Goal: Task Accomplishment & Management: Use online tool/utility

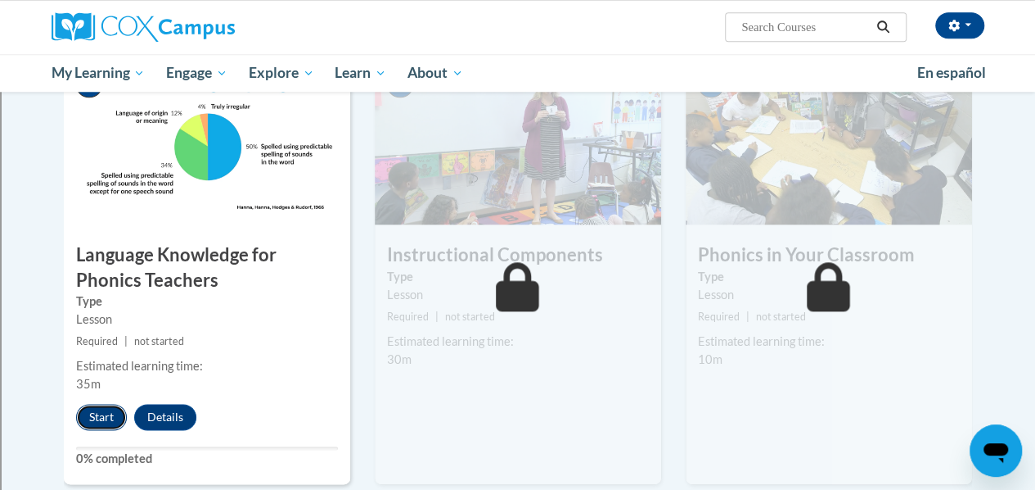
click at [105, 413] on button "Start" at bounding box center [101, 417] width 51 height 26
